Goal: Find specific page/section: Find specific page/section

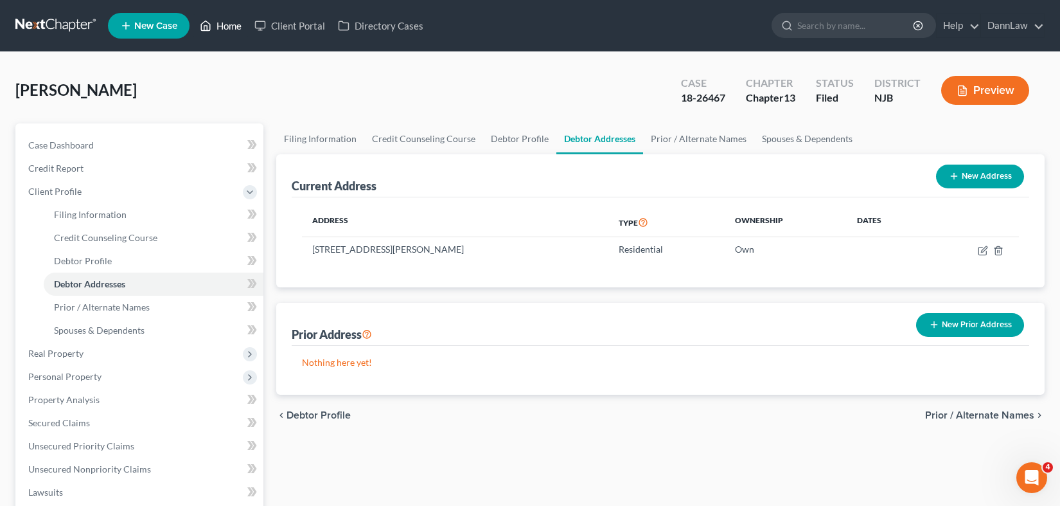
click at [227, 21] on link "Home" at bounding box center [220, 25] width 55 height 23
click at [239, 28] on link "Home" at bounding box center [220, 25] width 55 height 23
click at [228, 31] on link "Home" at bounding box center [220, 25] width 55 height 23
click at [223, 24] on link "Home" at bounding box center [220, 25] width 55 height 23
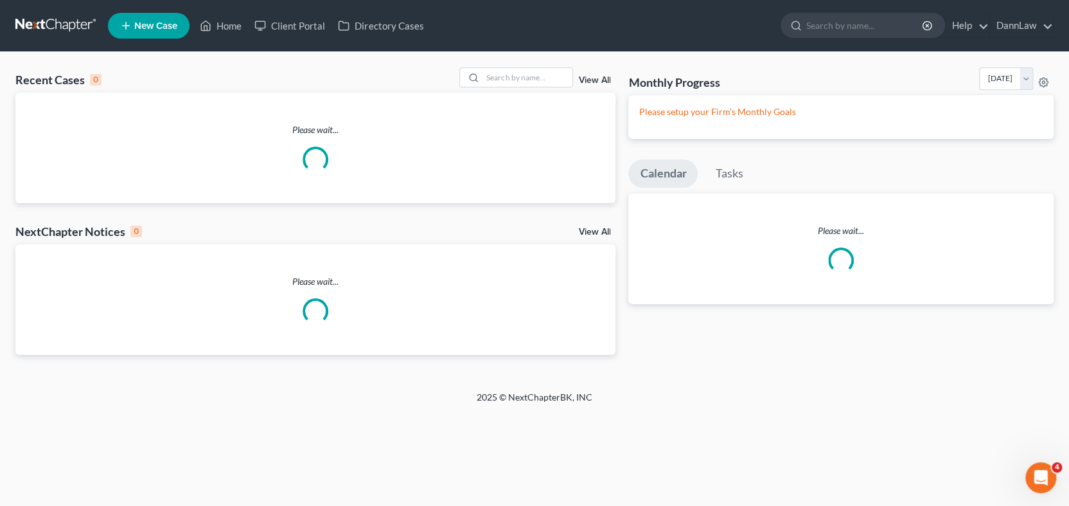
click at [43, 24] on link at bounding box center [56, 25] width 82 height 23
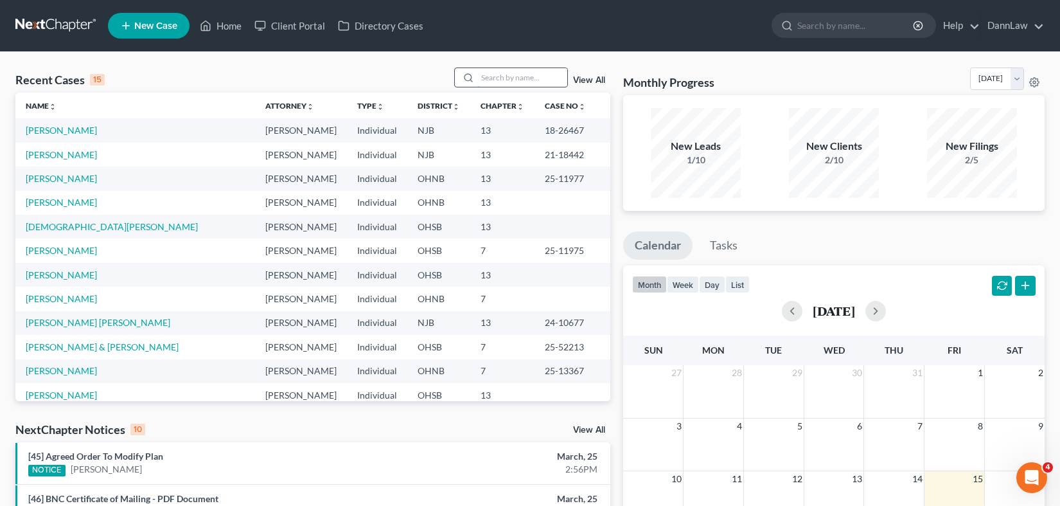
click at [510, 75] on input "search" at bounding box center [522, 77] width 90 height 19
type input "gyore"
